Goal: Transaction & Acquisition: Purchase product/service

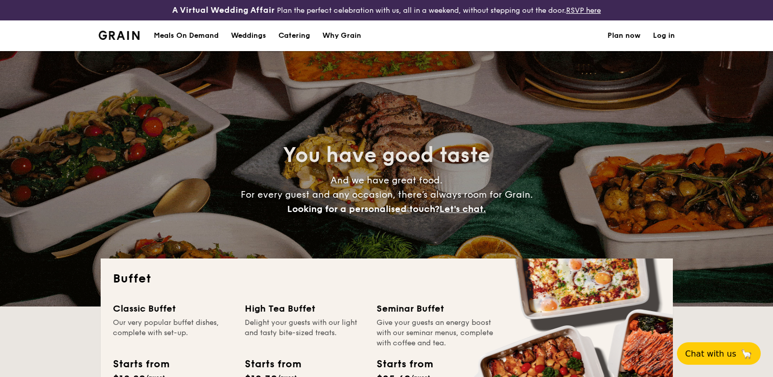
select select
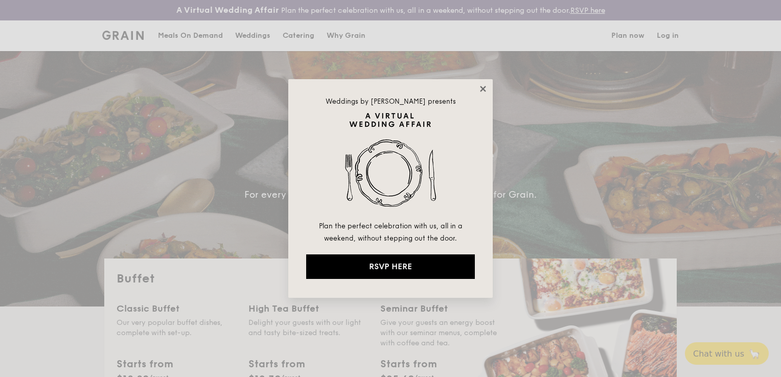
click at [483, 85] on icon at bounding box center [483, 88] width 9 height 9
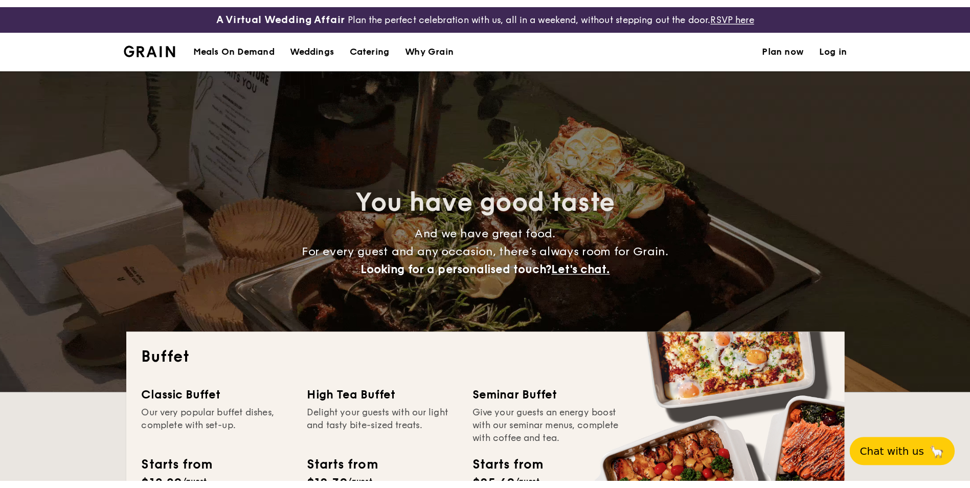
scroll to position [256, 0]
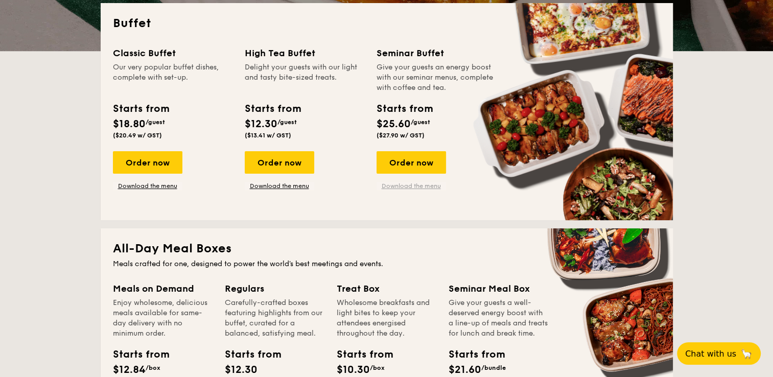
click at [411, 182] on link "Download the menu" at bounding box center [412, 186] width 70 height 8
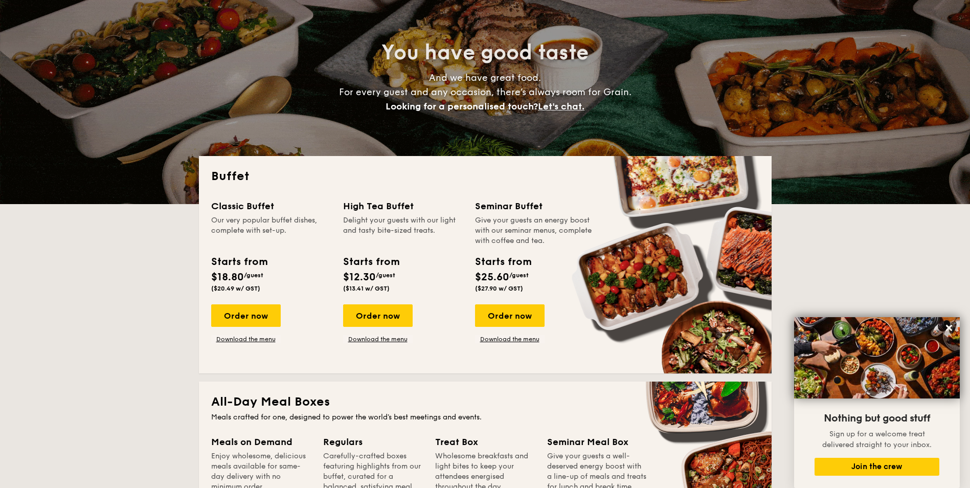
scroll to position [102, 0]
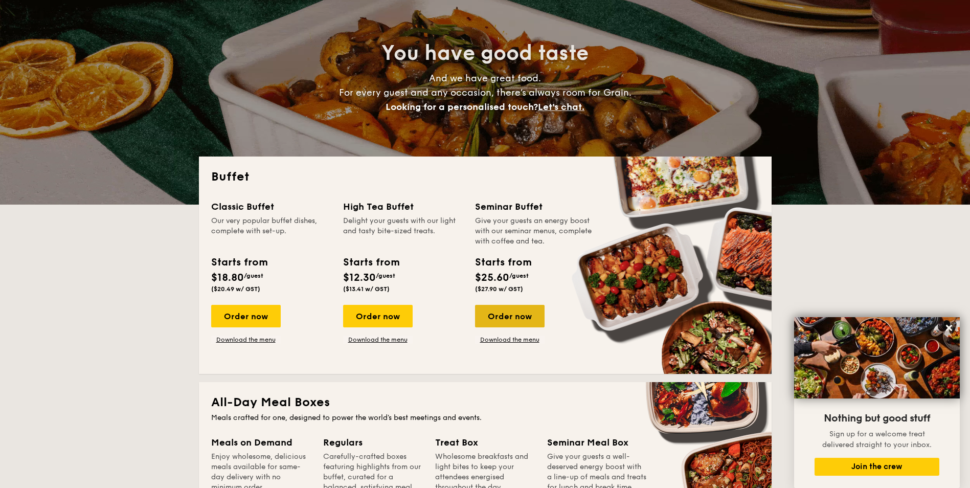
click at [509, 314] on div "Order now" at bounding box center [510, 316] width 70 height 22
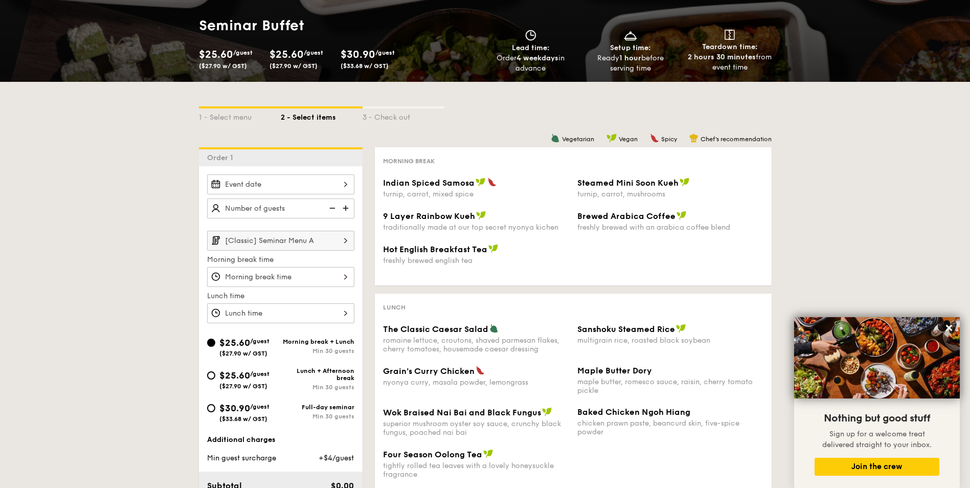
scroll to position [153, 0]
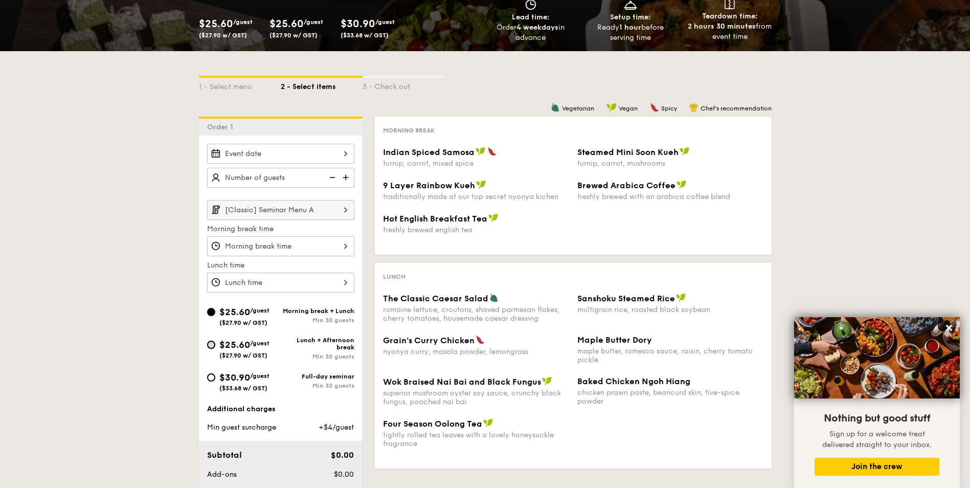
click at [212, 342] on input "$25.60 /guest ($27.90 w/ GST) Lunch + Afternoon break Min 30 guests" at bounding box center [211, 344] width 8 height 8
radio input "true"
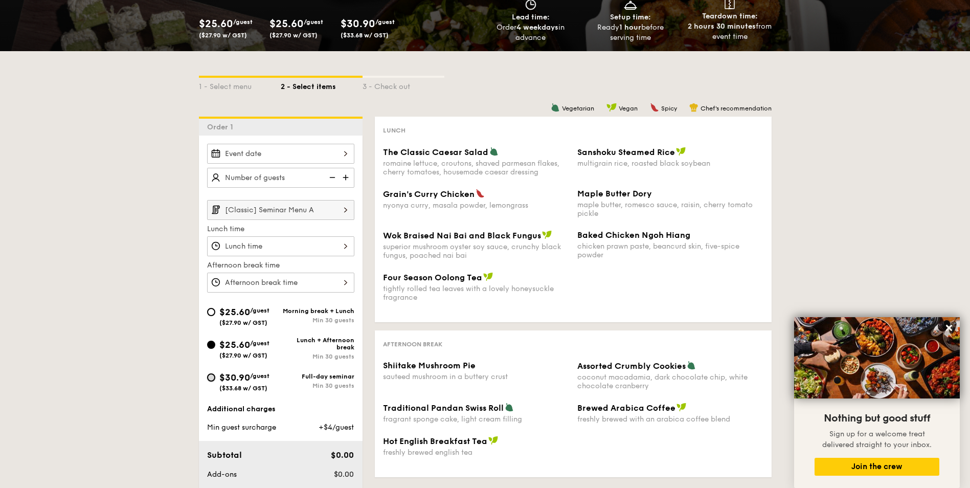
click at [211, 377] on input "$30.90 /guest ($33.68 w/ GST) Full-day seminar Min 30 guests" at bounding box center [211, 377] width 8 height 8
radio input "true"
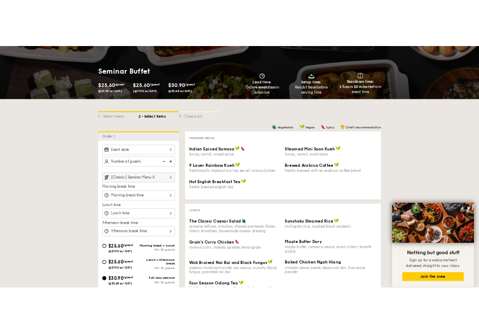
scroll to position [148, 0]
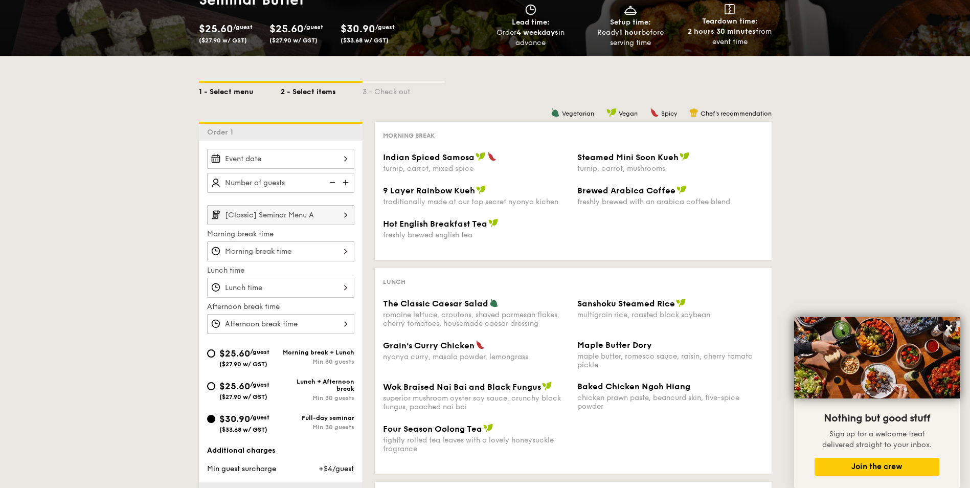
click at [242, 91] on div "1 - Select menu" at bounding box center [240, 90] width 82 height 14
select select
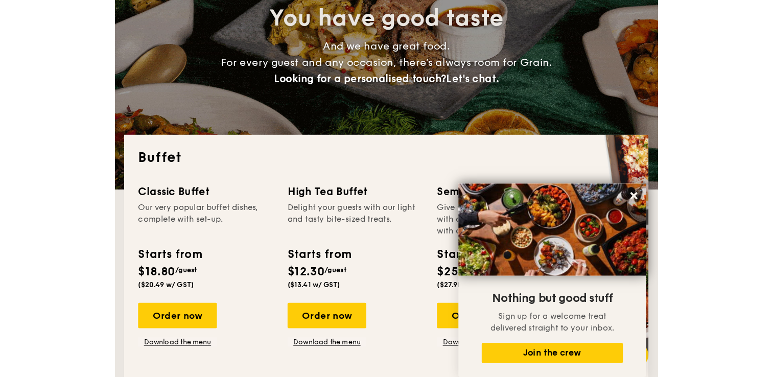
scroll to position [148, 0]
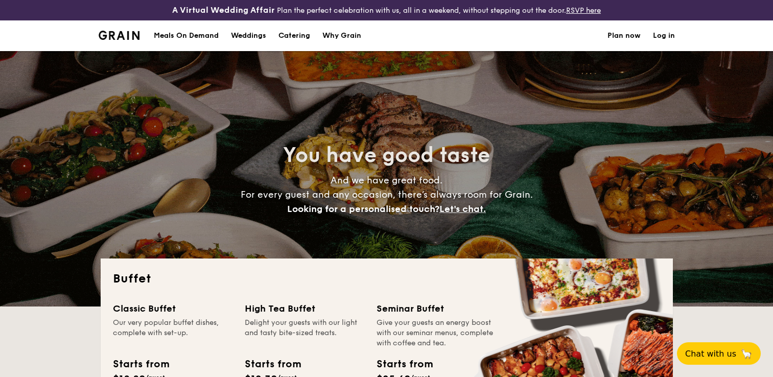
select select
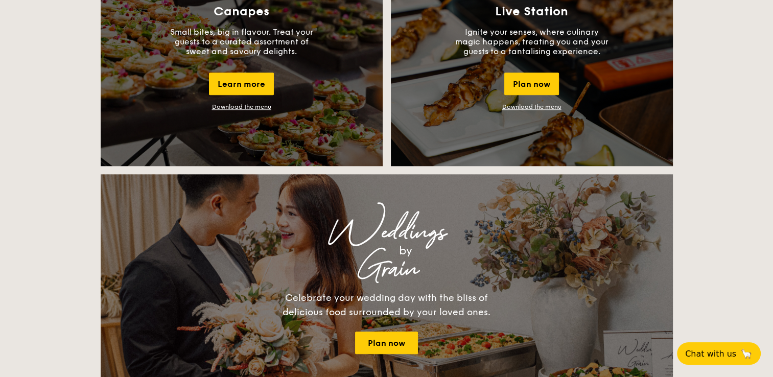
scroll to position [971, 0]
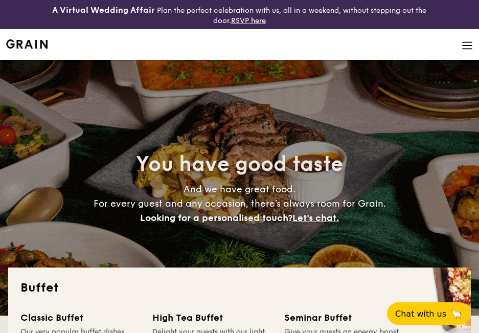
select select
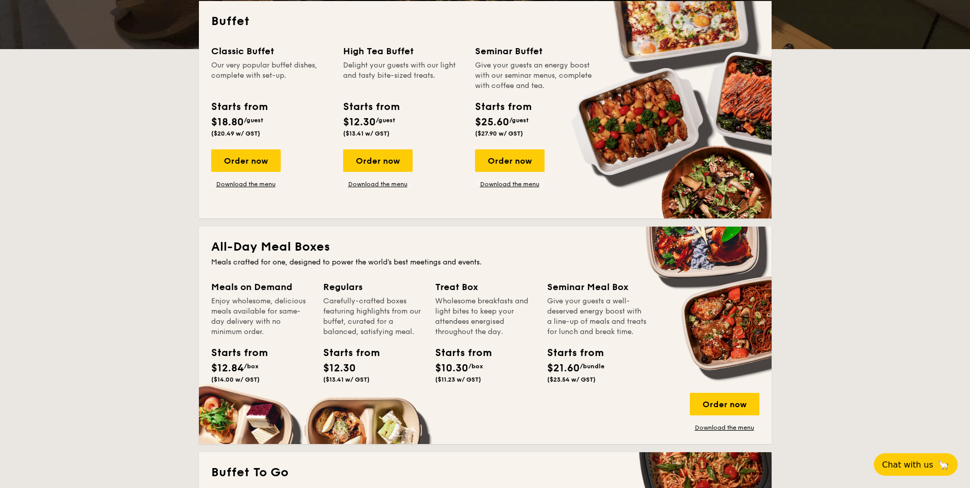
scroll to position [153, 0]
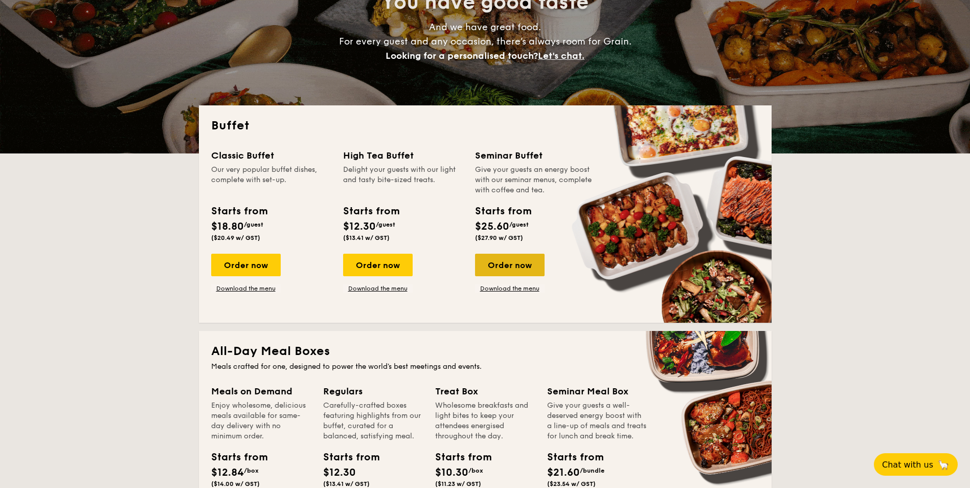
click at [479, 266] on div "Order now" at bounding box center [510, 265] width 70 height 22
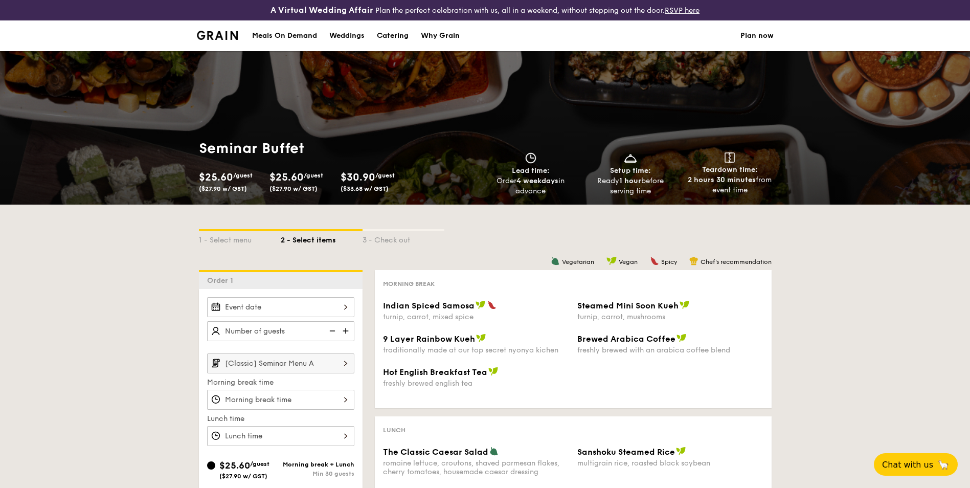
select select
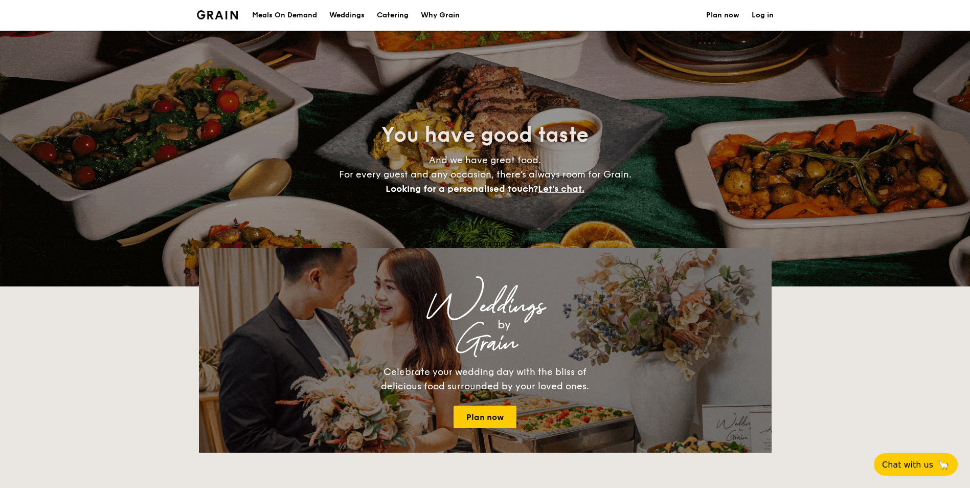
scroll to position [174, 0]
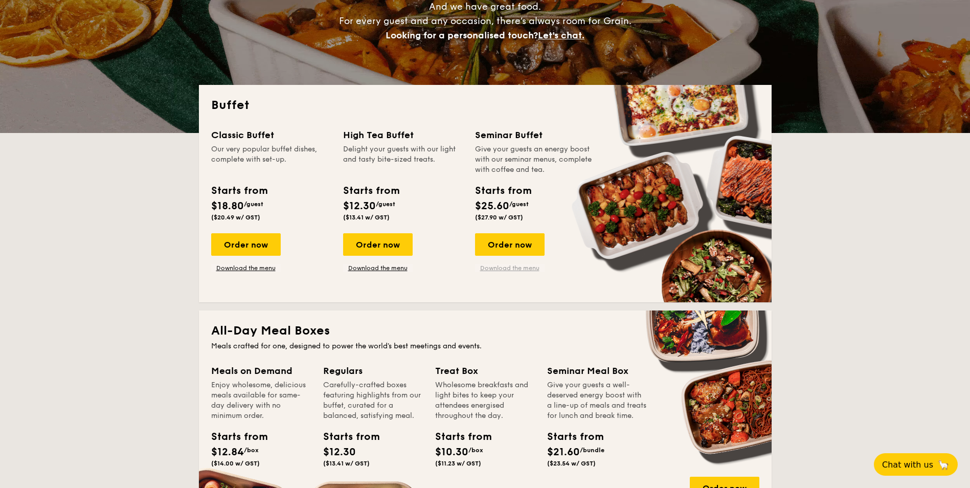
click at [479, 270] on link "Download the menu" at bounding box center [510, 268] width 70 height 8
